Goal: Obtain resource: Obtain resource

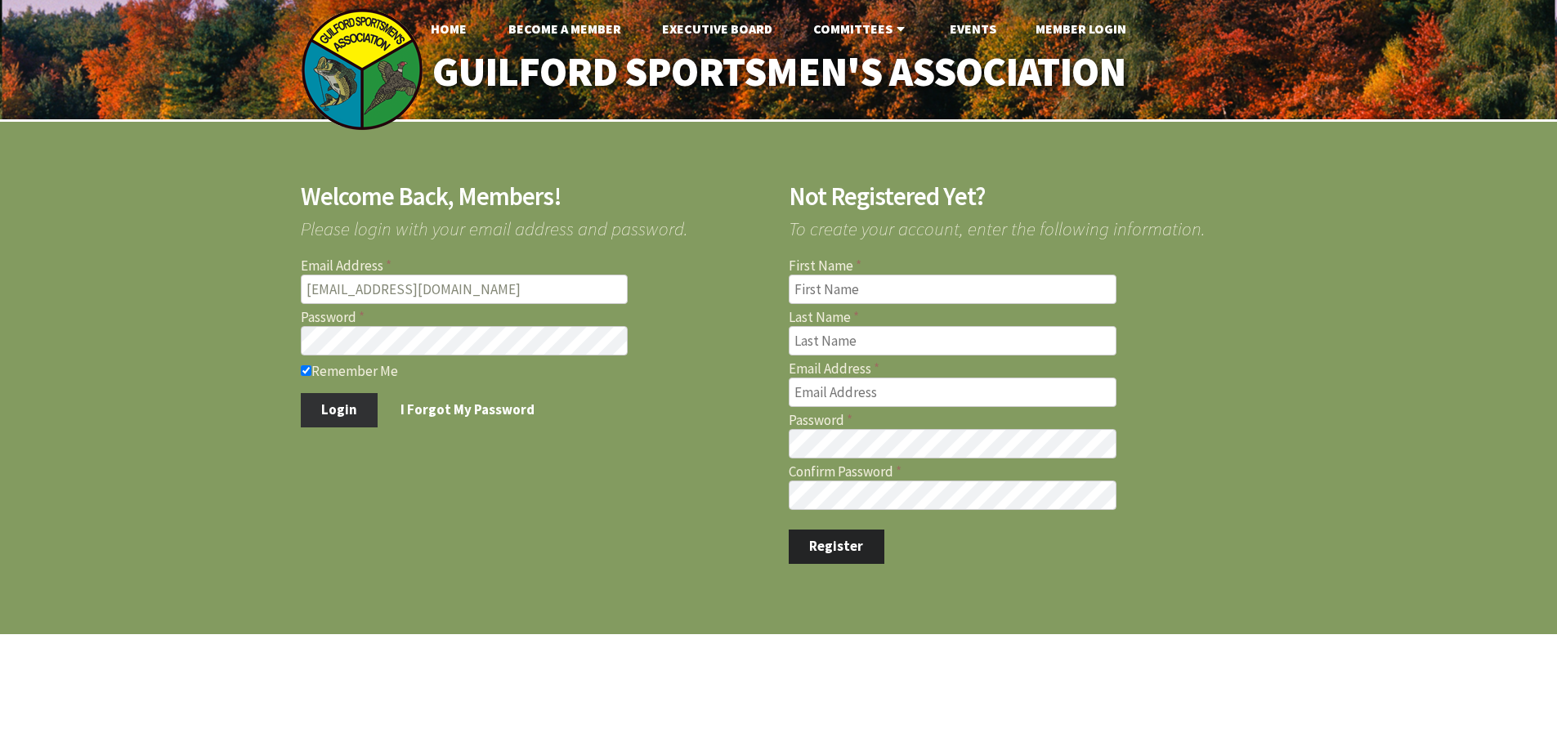
type input "[EMAIL_ADDRESS][DOMAIN_NAME]"
click at [325, 413] on button "Login" at bounding box center [340, 410] width 78 height 34
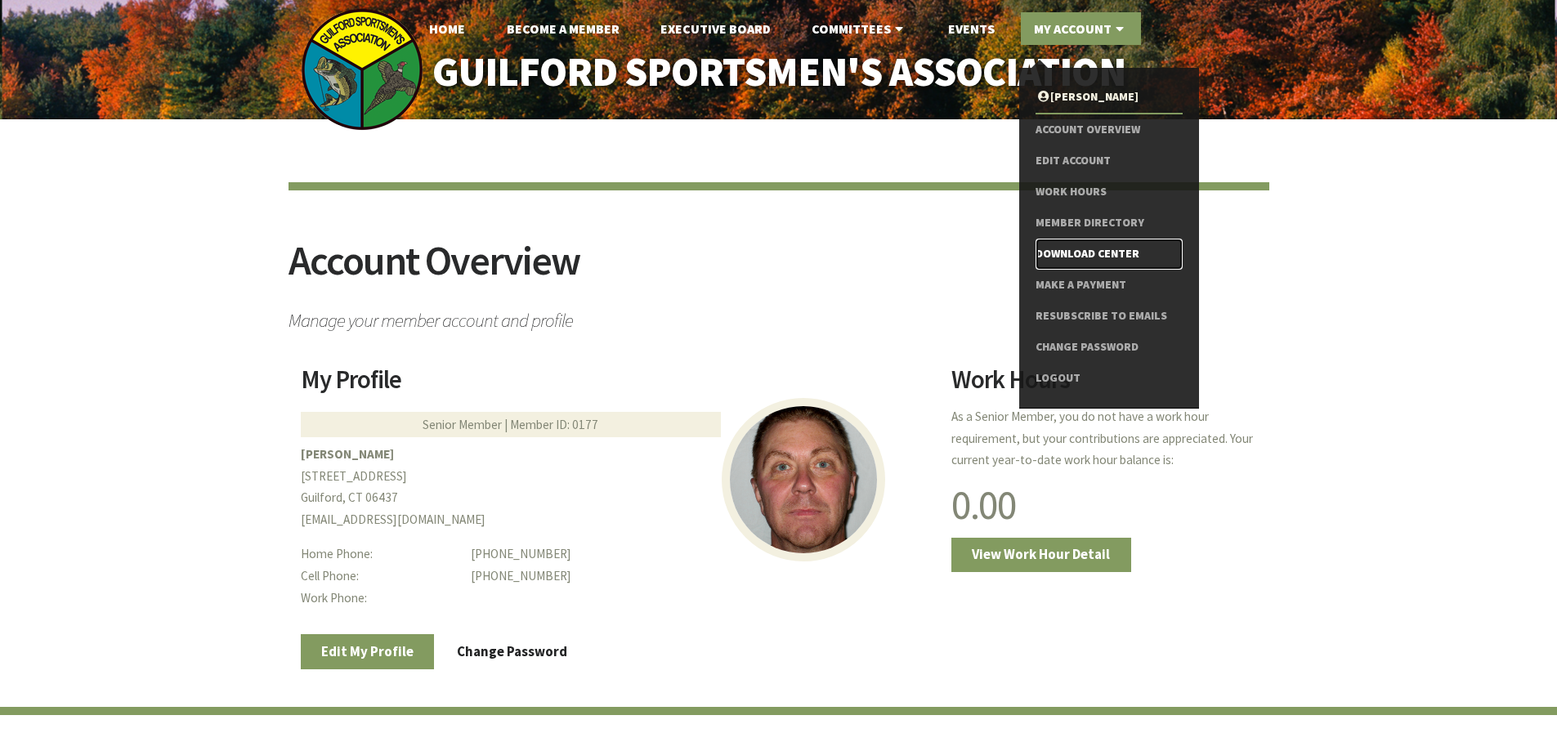
click at [1085, 250] on link "Download Center" at bounding box center [1109, 254] width 146 height 31
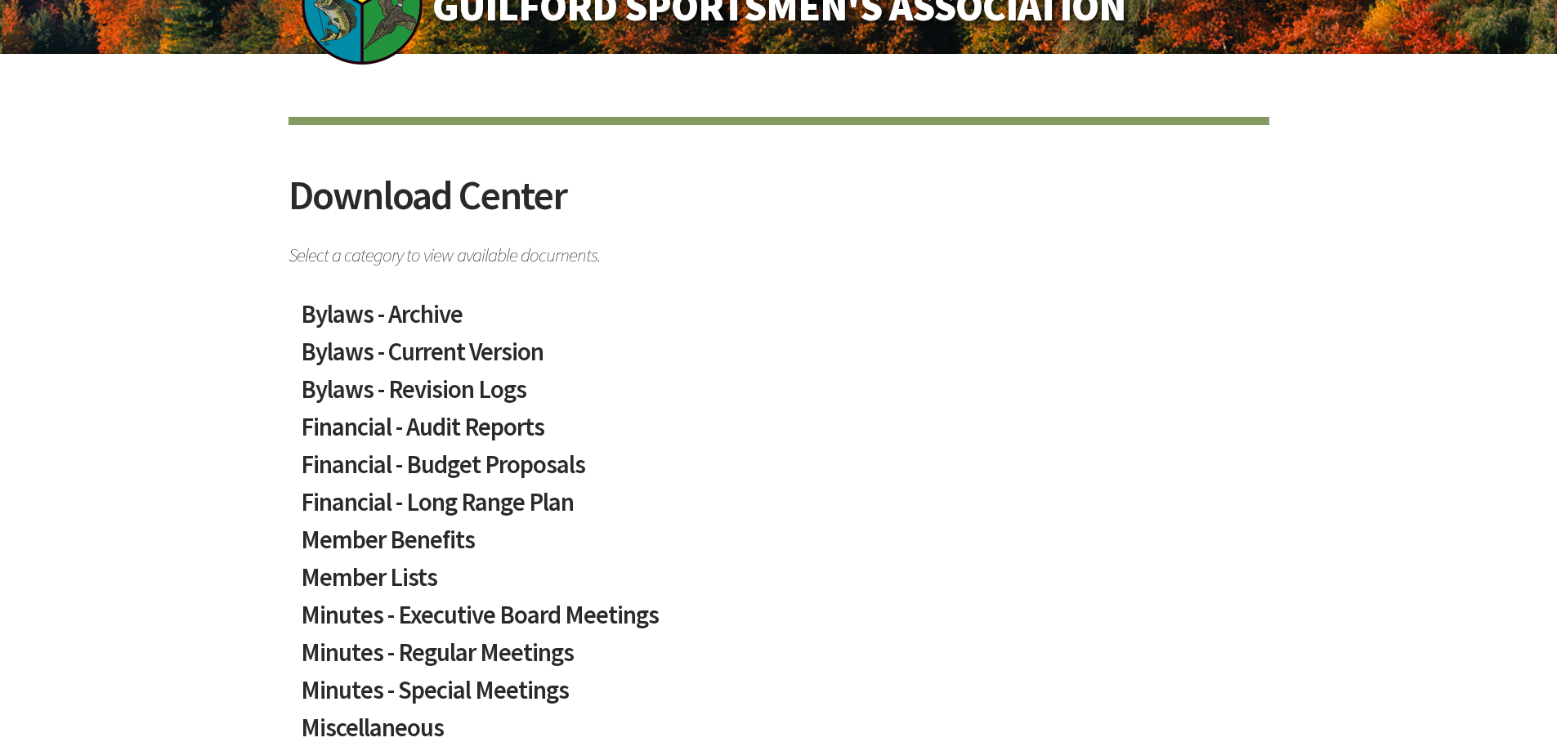
scroll to position [163, 0]
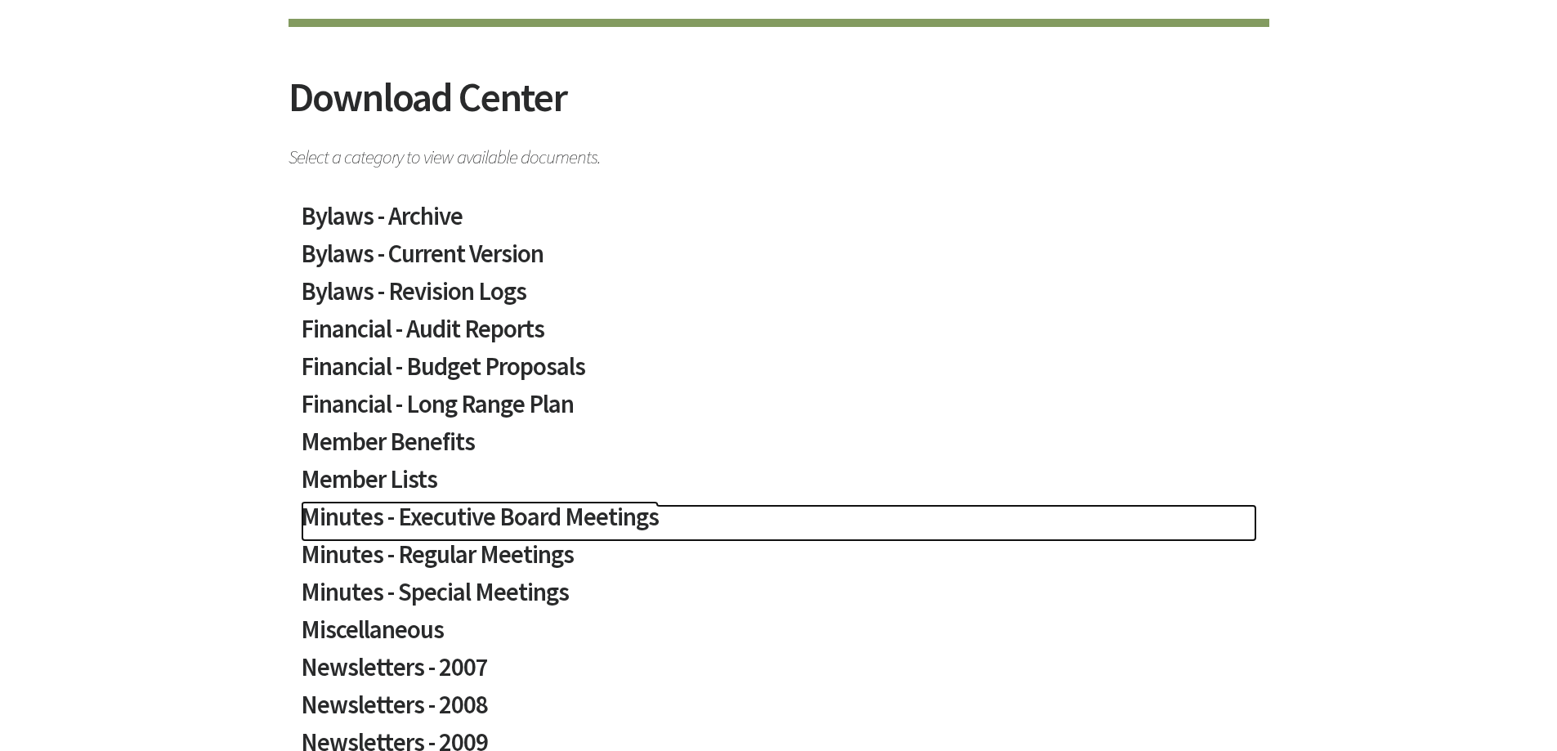
click at [538, 509] on h2 "Minutes - Executive Board Meetings" at bounding box center [779, 523] width 956 height 38
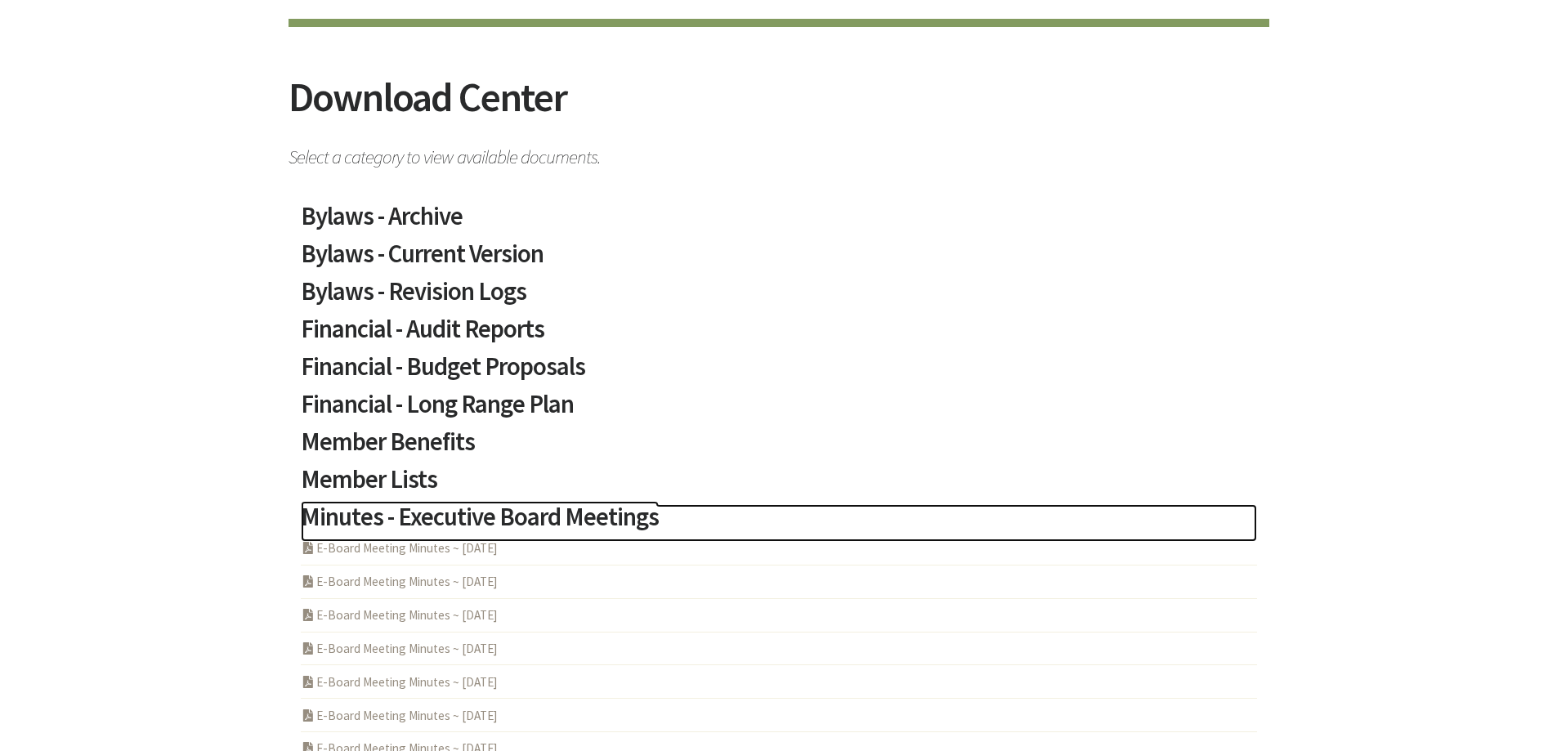
click at [570, 517] on h2 "Minutes - Executive Board Meetings" at bounding box center [779, 523] width 956 height 38
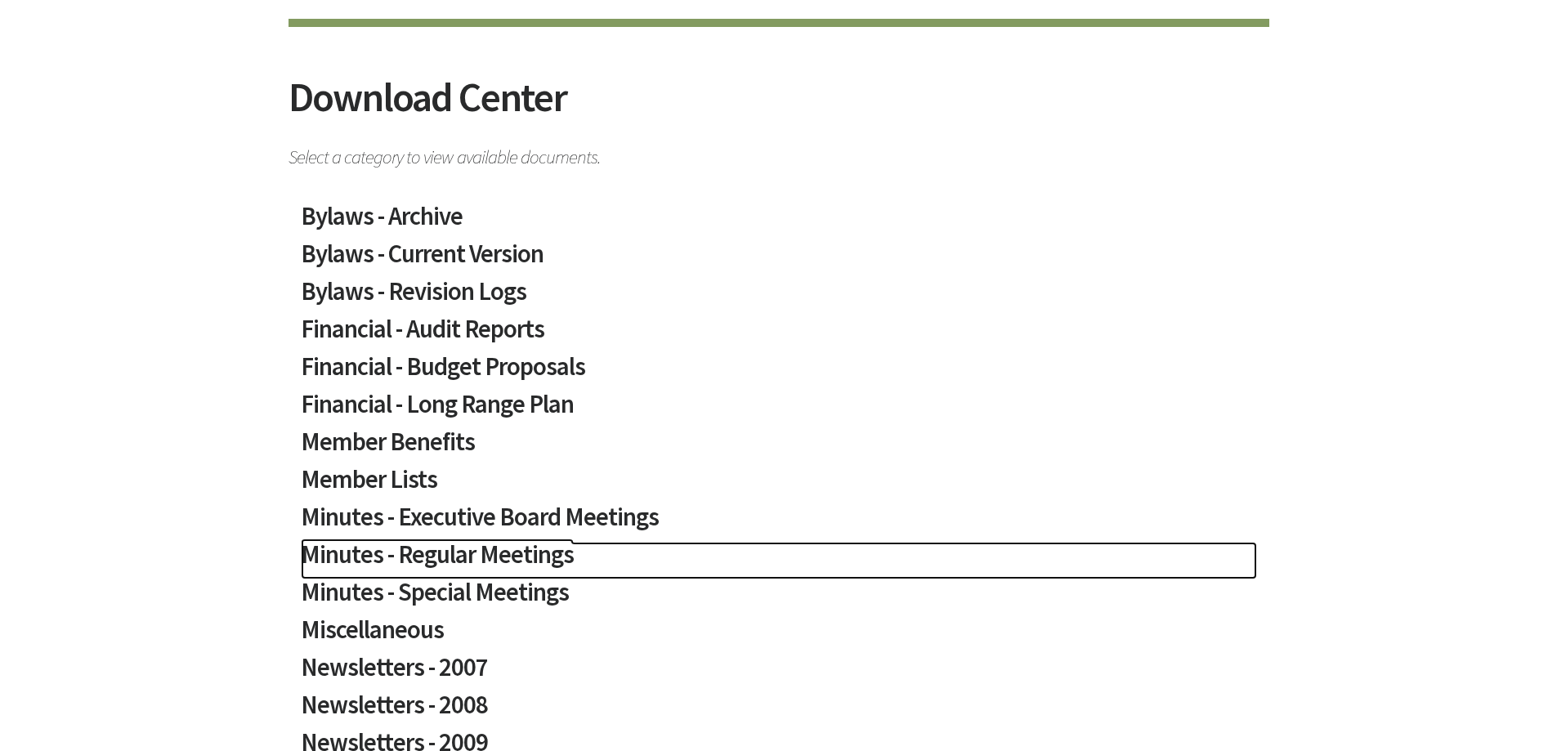
click at [497, 562] on h2 "Minutes - Regular Meetings" at bounding box center [779, 561] width 956 height 38
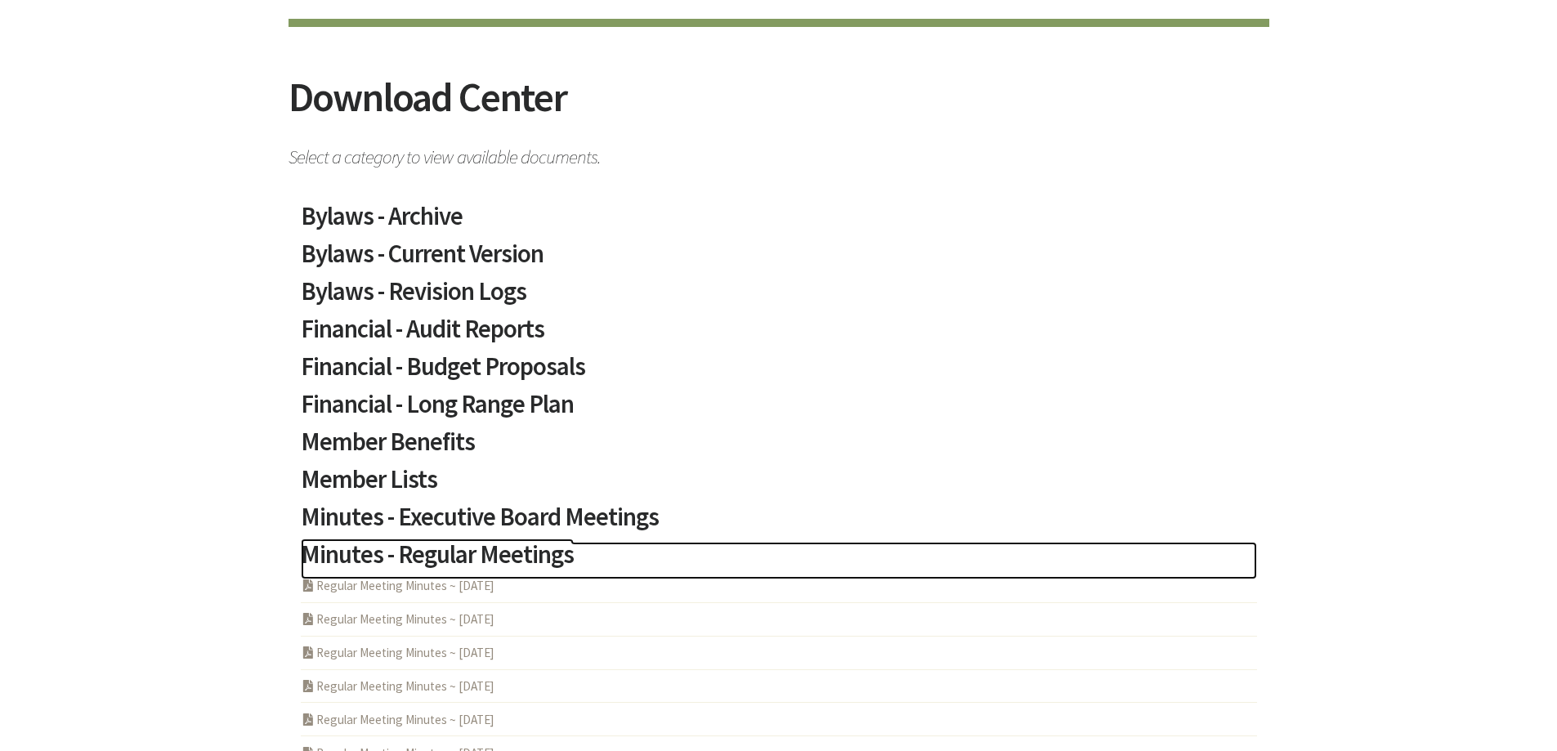
click at [499, 553] on h2 "Minutes - Regular Meetings" at bounding box center [779, 561] width 956 height 38
